Goal: Task Accomplishment & Management: Manage account settings

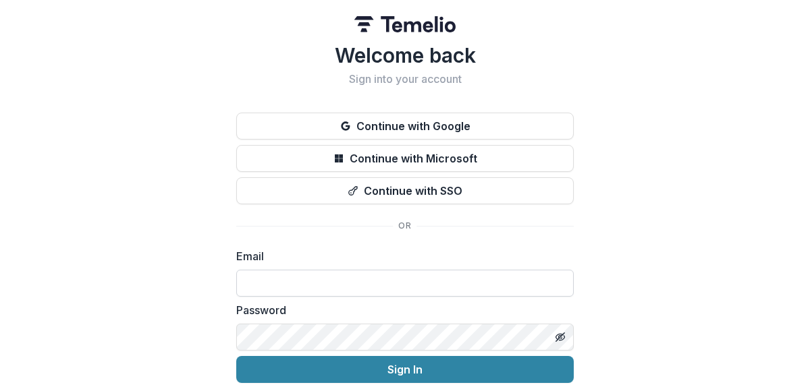
click at [314, 281] on input at bounding box center [404, 283] width 337 height 27
type input "**********"
click at [559, 341] on icon "Toggle password visibility" at bounding box center [560, 337] width 11 height 11
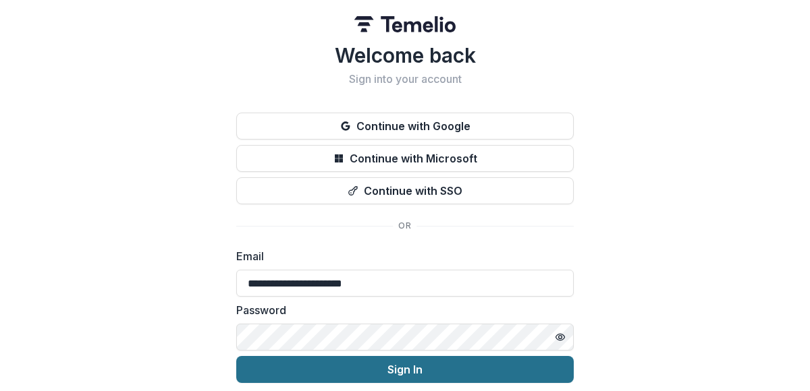
click at [451, 368] on button "Sign In" at bounding box center [404, 369] width 337 height 27
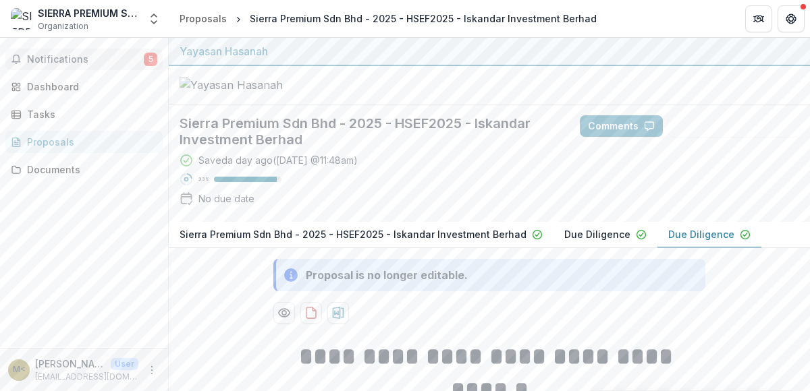
click at [115, 51] on button "Notifications 5" at bounding box center [83, 60] width 157 height 22
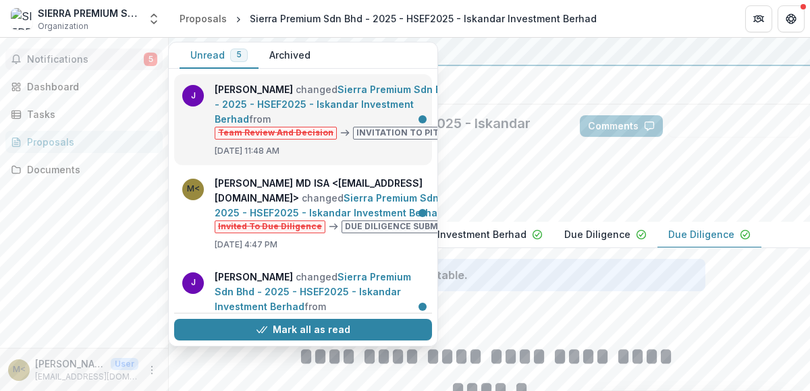
click at [339, 90] on link "Sierra Premium Sdn Bhd - 2025 - HSEF2025 - Iskandar Investment Berhad" at bounding box center [334, 104] width 239 height 41
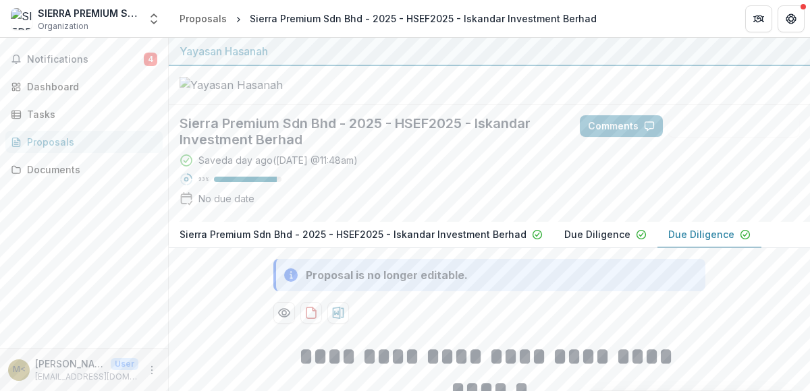
scroll to position [123, 0]
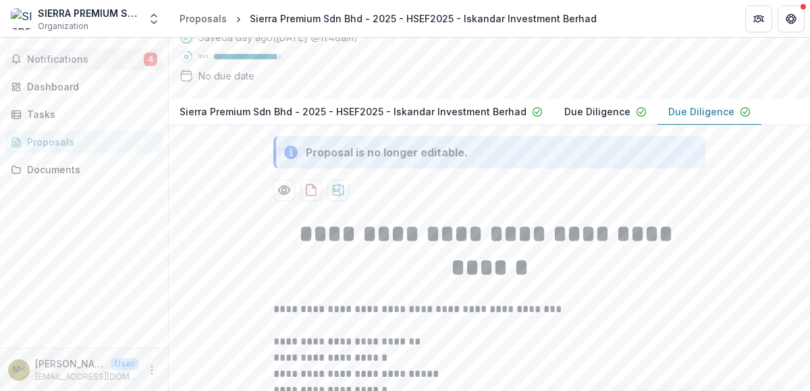
click at [123, 55] on span "Notifications" at bounding box center [85, 59] width 117 height 11
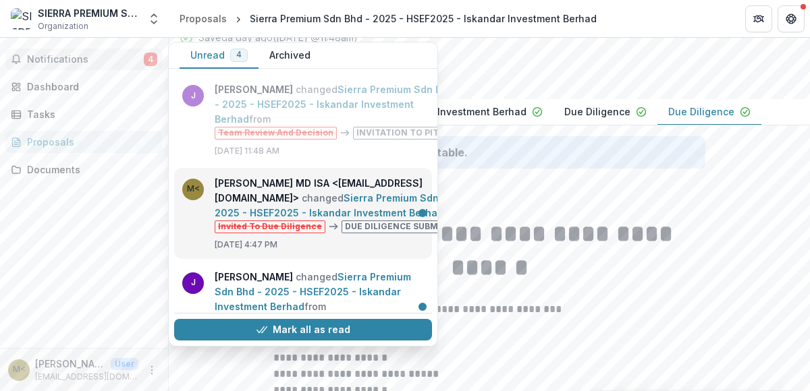
click at [293, 192] on link "Sierra Premium Sdn Bhd - 2025 - HSEF2025 - Iskandar Investment Berhad" at bounding box center [341, 205] width 252 height 26
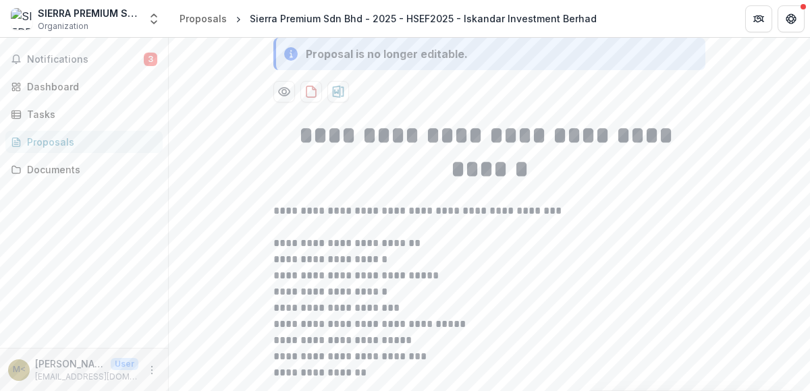
scroll to position [405, 0]
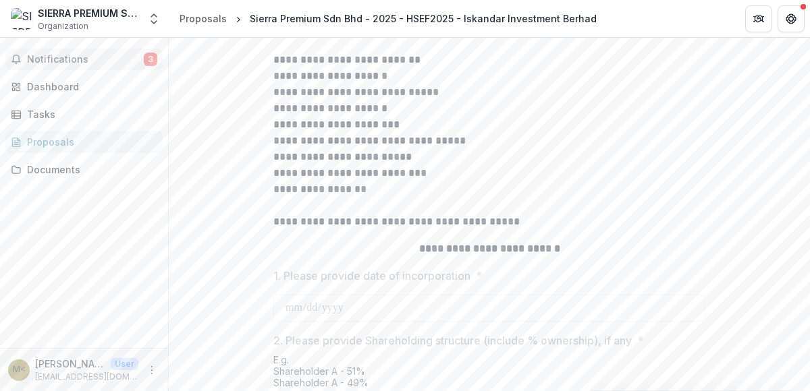
click at [119, 56] on span "Notifications" at bounding box center [85, 59] width 117 height 11
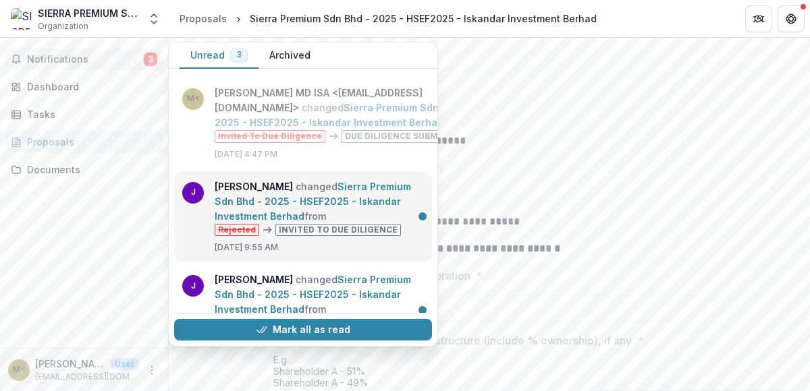
scroll to position [98, 0]
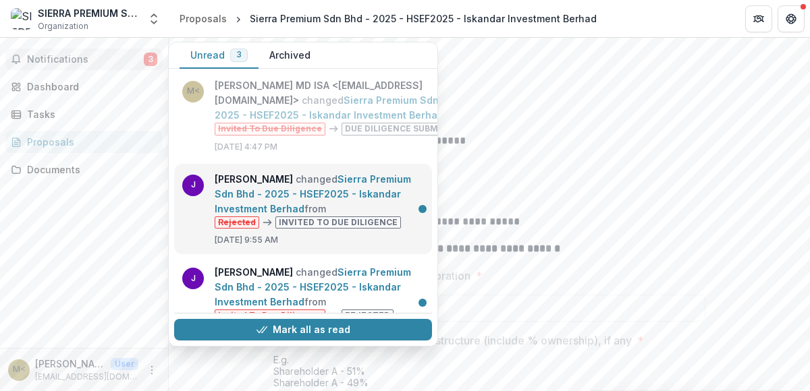
click at [288, 190] on link "Sierra Premium Sdn Bhd - 2025 - HSEF2025 - Iskandar Investment Berhad" at bounding box center [313, 193] width 196 height 41
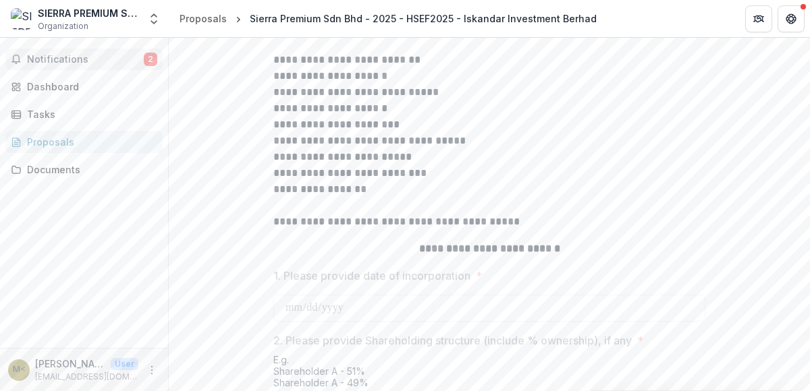
click at [103, 59] on span "Notifications" at bounding box center [85, 59] width 117 height 11
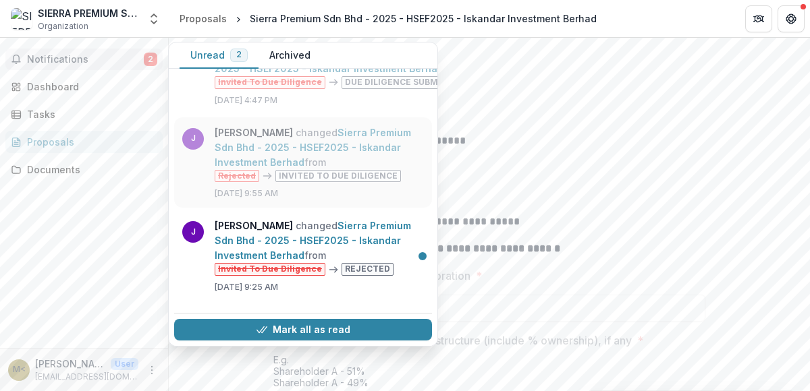
scroll to position [152, 0]
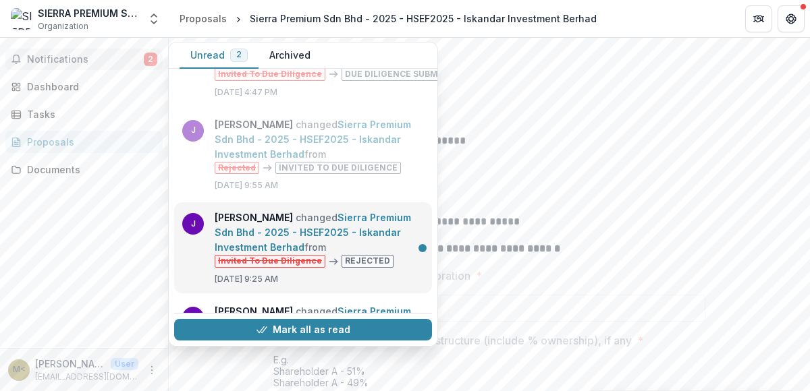
click at [301, 223] on link "Sierra Premium Sdn Bhd - 2025 - HSEF2025 - Iskandar Investment Berhad" at bounding box center [313, 232] width 196 height 41
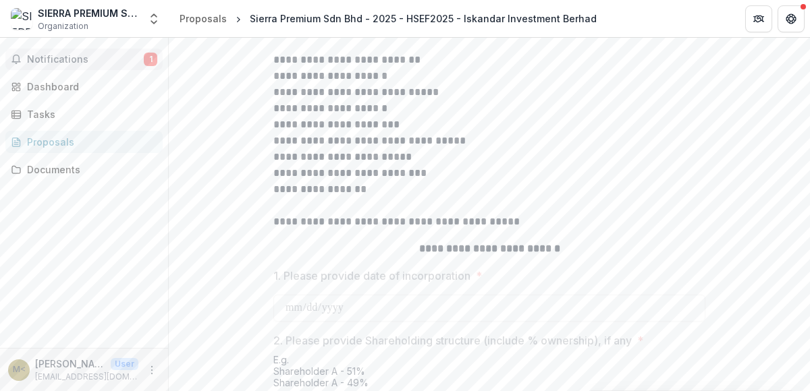
click at [123, 52] on button "Notifications 1" at bounding box center [83, 60] width 157 height 22
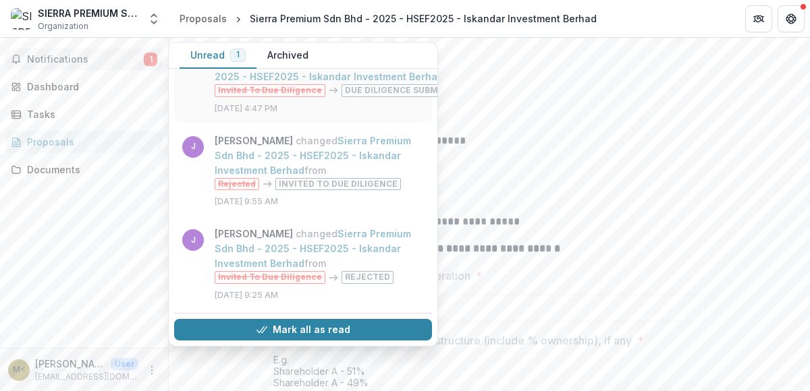
scroll to position [240, 0]
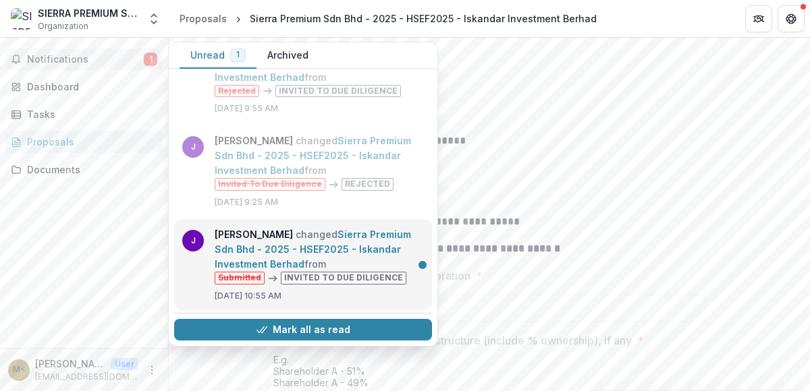
click at [333, 234] on link "Sierra Premium Sdn Bhd - 2025 - HSEF2025 - Iskandar Investment Berhad" at bounding box center [313, 249] width 196 height 41
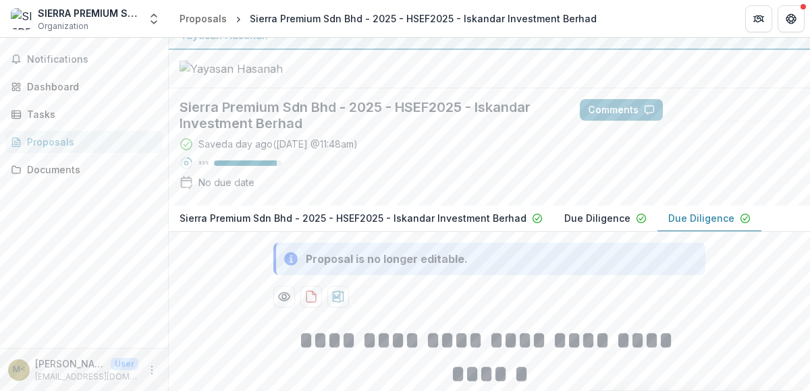
scroll to position [0, 0]
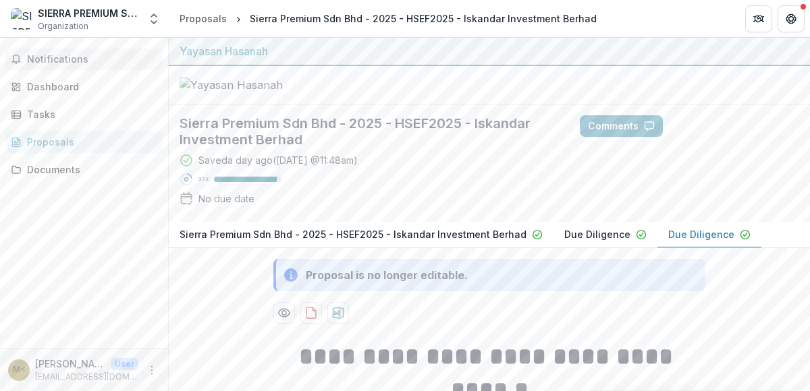
click at [86, 54] on span "Notifications" at bounding box center [92, 59] width 130 height 11
click at [94, 40] on div "Notifications Unread 0 Archived J [PERSON_NAME] changed Sierra Premium Sdn Bhd …" at bounding box center [84, 193] width 168 height 310
click at [78, 91] on div "Dashboard" at bounding box center [89, 87] width 125 height 14
